Goal: Task Accomplishment & Management: Use online tool/utility

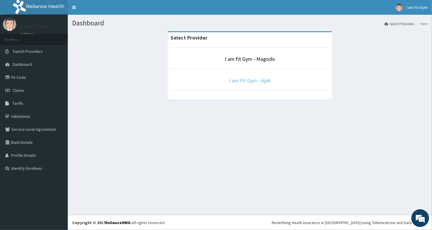
click at [235, 81] on link "I am Fit Gym - Ajah" at bounding box center [250, 80] width 42 height 7
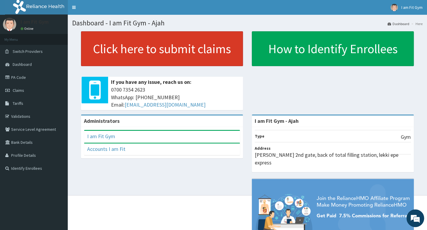
click at [228, 50] on link "Click here to submit claims" at bounding box center [162, 48] width 162 height 35
